Goal: Information Seeking & Learning: Learn about a topic

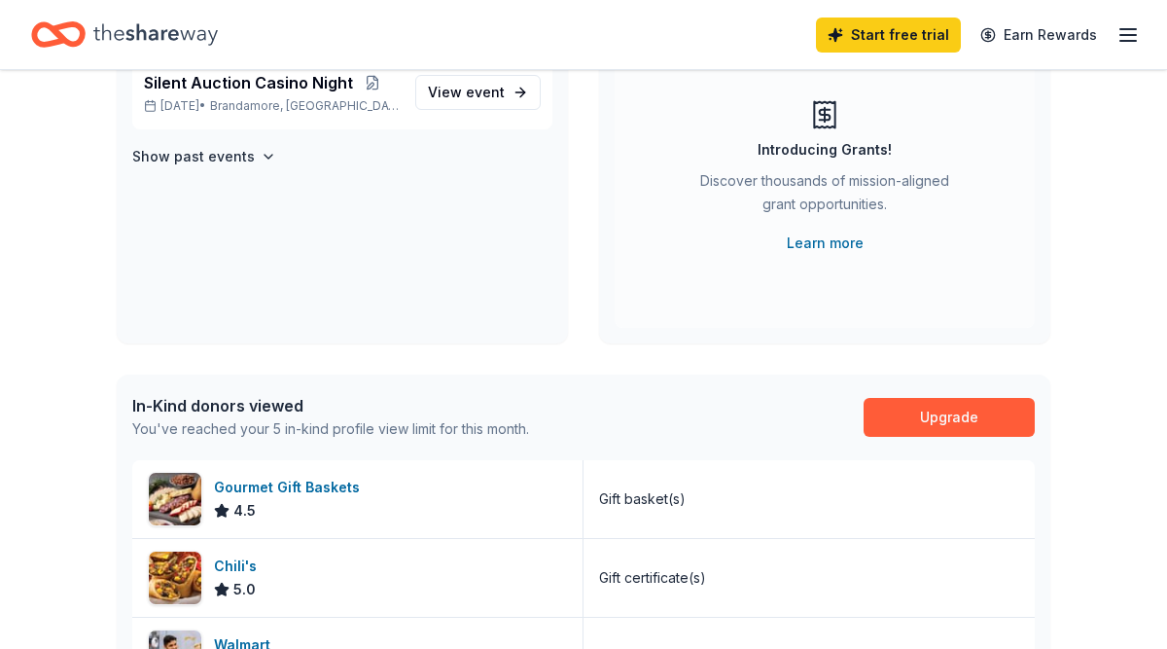
scroll to position [210, 0]
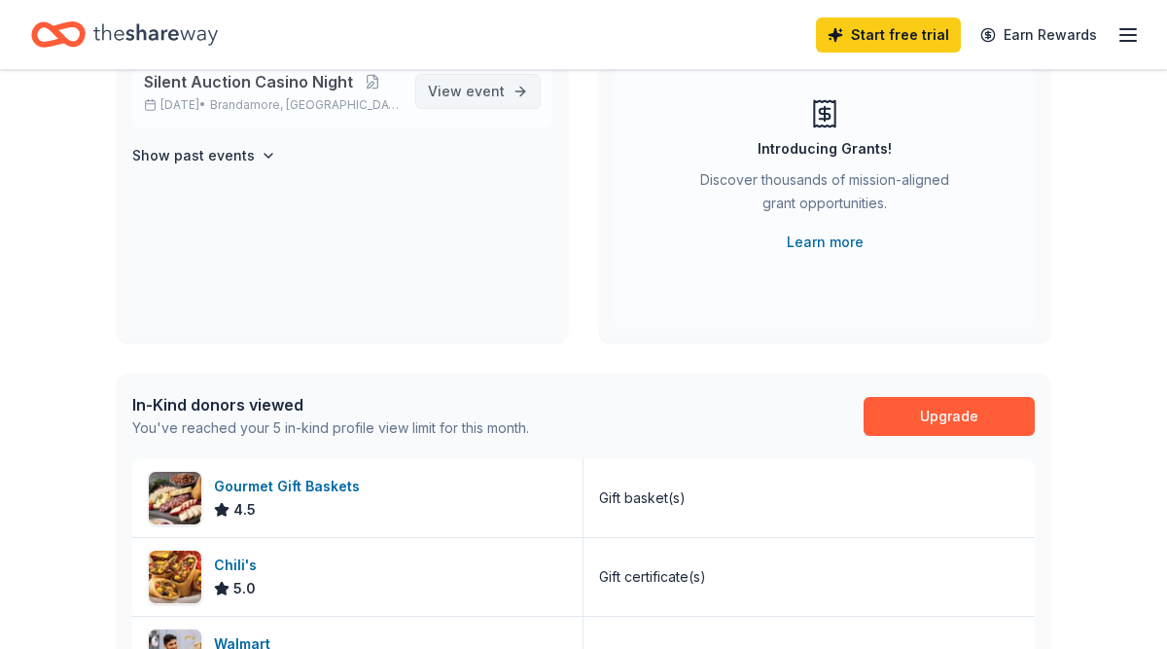
click at [492, 98] on span "event" at bounding box center [485, 91] width 39 height 17
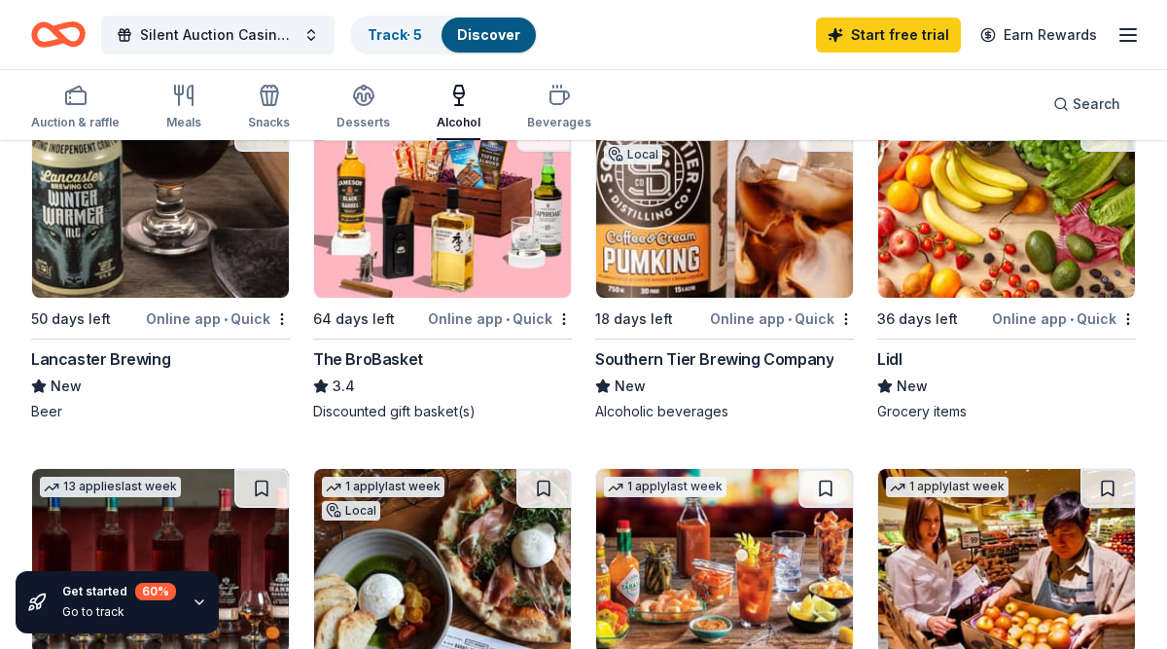
scroll to position [603, 0]
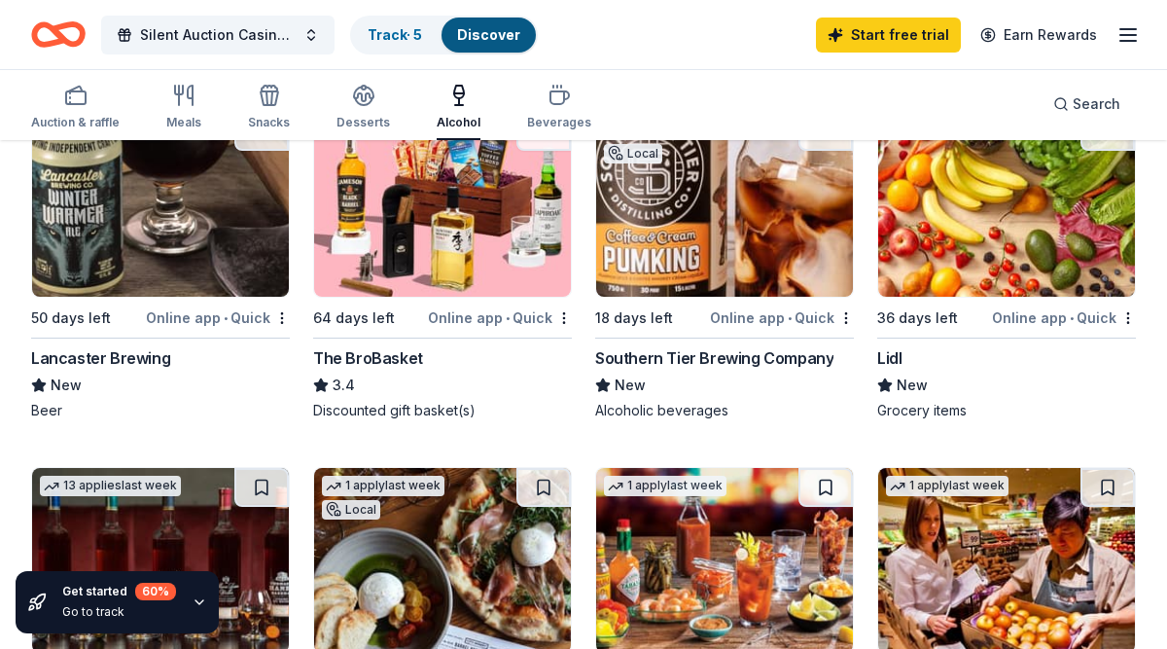
click at [222, 320] on div "Online app • Quick" at bounding box center [218, 317] width 144 height 24
click at [139, 238] on img at bounding box center [160, 204] width 257 height 185
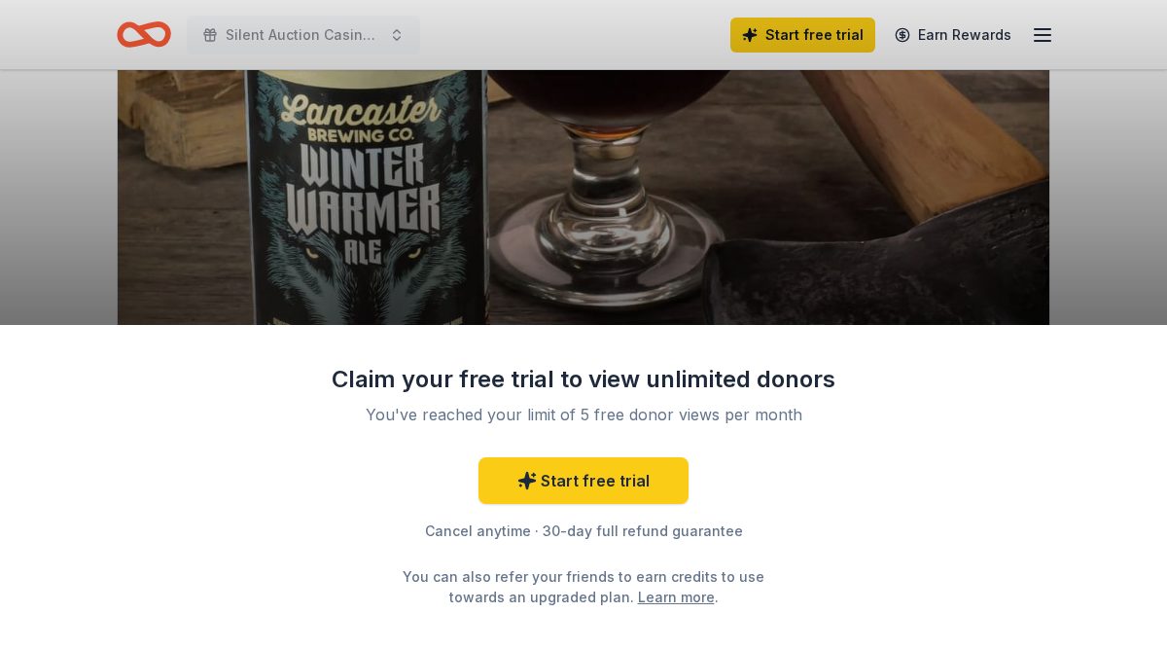
scroll to position [231, 0]
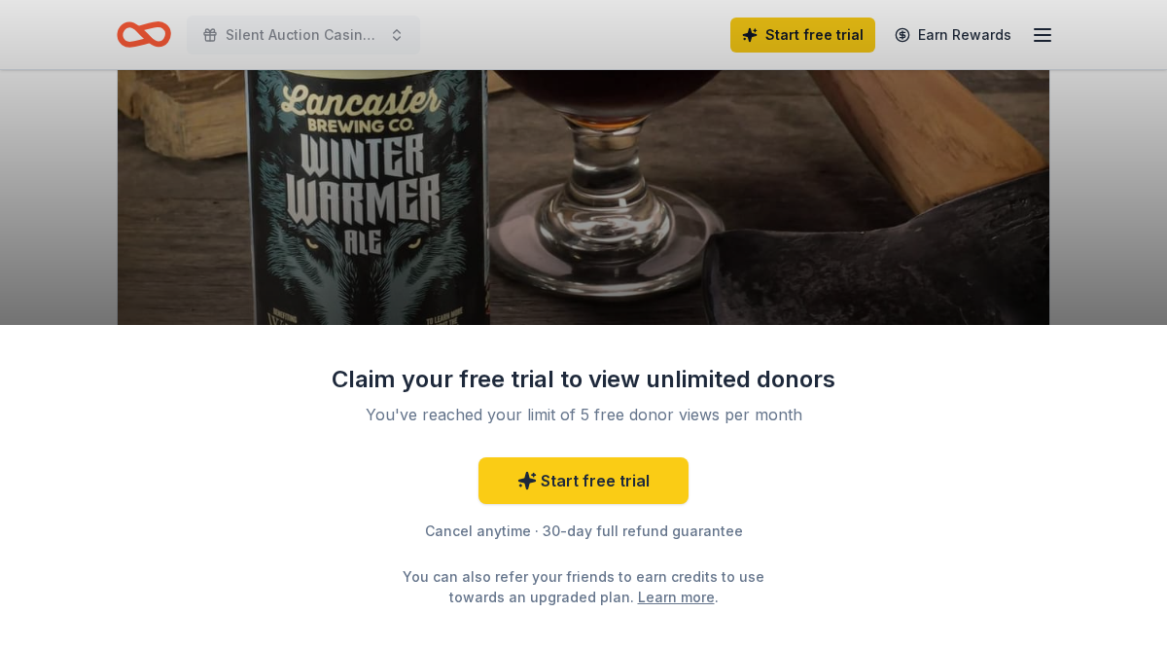
click at [654, 266] on div "Claim your free trial to view unlimited donors You've reached your limit of 5 f…" at bounding box center [583, 324] width 1167 height 649
